Goal: Task Accomplishment & Management: Use online tool/utility

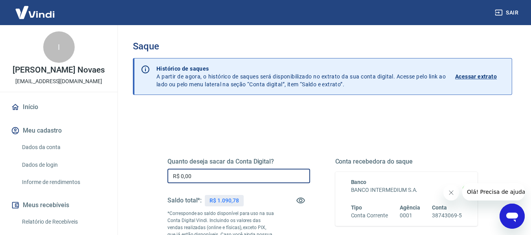
click at [207, 176] on input "R$ 0,00" at bounding box center [238, 176] width 143 height 15
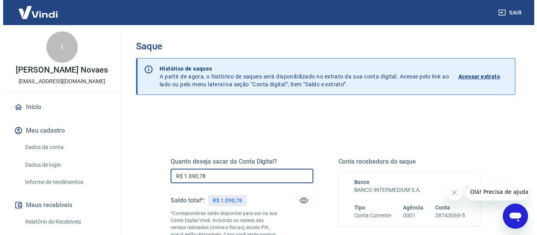
scroll to position [79, 0]
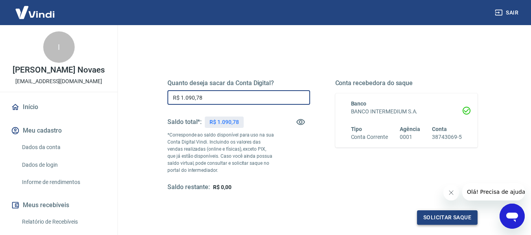
type input "R$ 1.090,78"
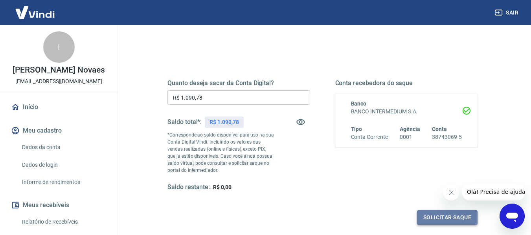
click at [423, 215] on button "Solicitar saque" at bounding box center [447, 218] width 61 height 15
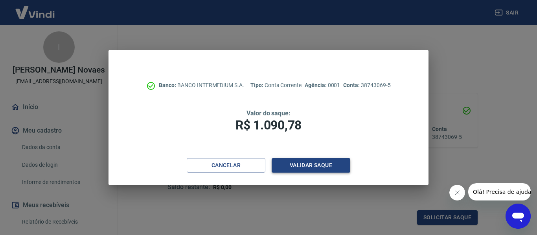
click at [318, 168] on button "Validar saque" at bounding box center [311, 165] width 79 height 15
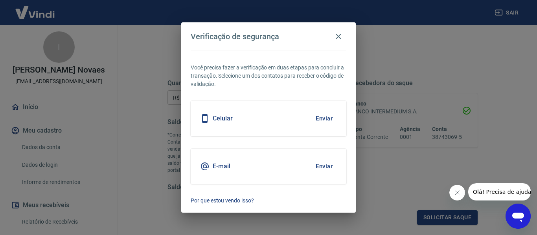
click at [317, 168] on button "Enviar" at bounding box center [324, 166] width 26 height 17
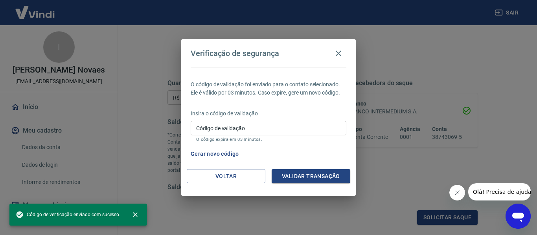
click at [310, 123] on input "Código de validação" at bounding box center [269, 128] width 156 height 15
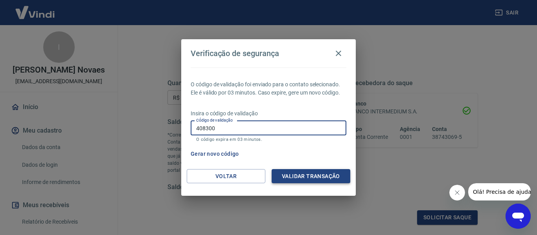
type input "408300"
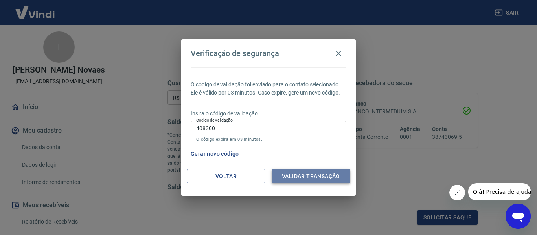
click at [331, 178] on button "Validar transação" at bounding box center [311, 176] width 79 height 15
